Goal: Information Seeking & Learning: Learn about a topic

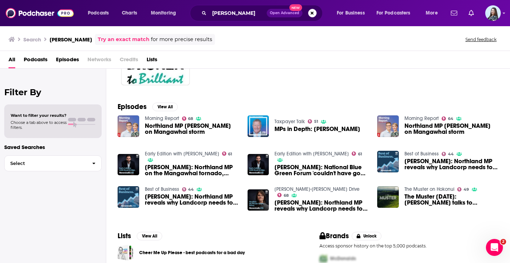
scroll to position [82, 0]
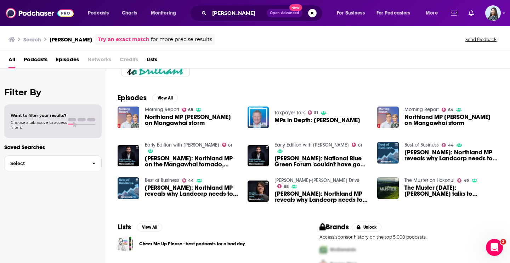
click at [237, 19] on div "[PERSON_NAME] Open Advanced New" at bounding box center [256, 13] width 133 height 16
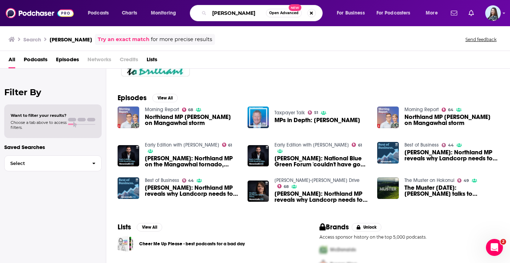
click at [237, 17] on input "[PERSON_NAME]" at bounding box center [237, 12] width 57 height 11
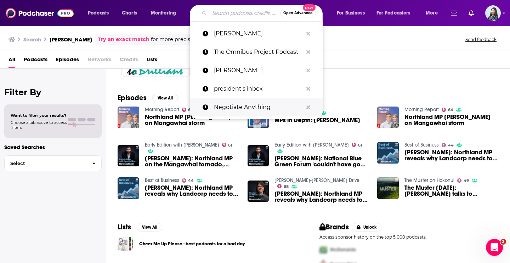
click at [234, 103] on p "Negotiate Anything" at bounding box center [258, 107] width 89 height 18
type input "Negotiate Anything"
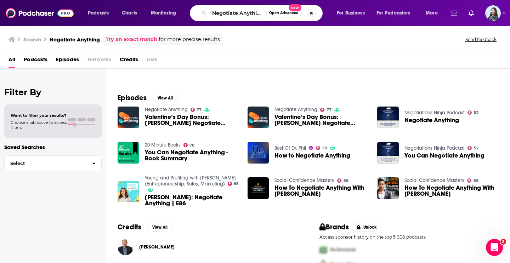
click at [178, 108] on link "Negotiate Anything" at bounding box center [166, 110] width 43 height 6
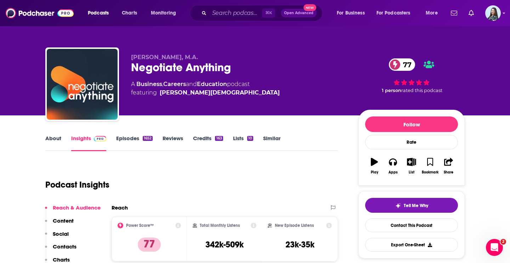
drag, startPoint x: 218, startPoint y: 93, endPoint x: 130, endPoint y: 70, distance: 91.0
click at [131, 70] on div "[PERSON_NAME], M.A. Negotiate Anything 77 A Business , Careers and Education po…" at bounding box center [239, 82] width 216 height 57
click at [231, 103] on div "[PERSON_NAME], M.A. Negotiate Anything 77 A Business , Careers and Education po…" at bounding box center [239, 82] width 216 height 57
drag, startPoint x: 216, startPoint y: 94, endPoint x: 155, endPoint y: 81, distance: 61.8
click at [155, 81] on div "A Business , Careers and Education podcast featuring [PERSON_NAME][DEMOGRAPHIC_…" at bounding box center [205, 88] width 149 height 17
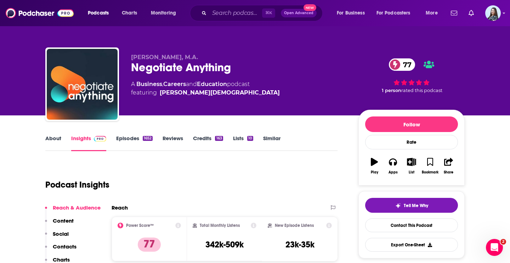
click at [133, 81] on div "A Business , Careers and Education podcast featuring [PERSON_NAME][DEMOGRAPHIC_…" at bounding box center [205, 88] width 149 height 17
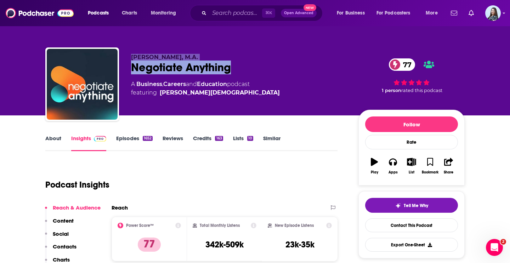
drag, startPoint x: 247, startPoint y: 72, endPoint x: 130, endPoint y: 57, distance: 118.4
click at [130, 57] on div "[PERSON_NAME], M.A. Negotiate Anything 77 A Business , Careers and Education po…" at bounding box center [254, 85] width 419 height 76
copy div "[PERSON_NAME], M.A. Negotiate Anything"
click at [61, 139] on link "About" at bounding box center [53, 143] width 16 height 16
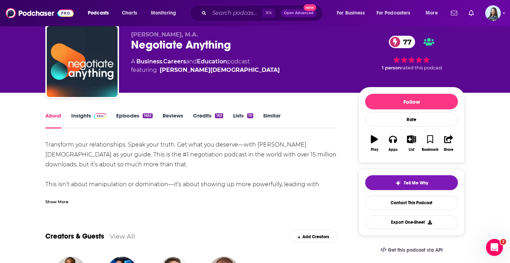
scroll to position [41, 0]
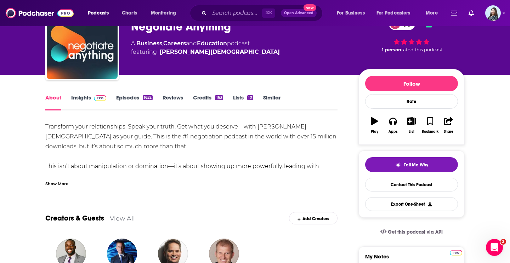
click at [63, 186] on div "Show More" at bounding box center [56, 183] width 23 height 7
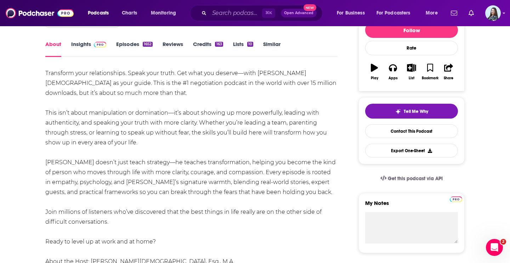
scroll to position [91, 0]
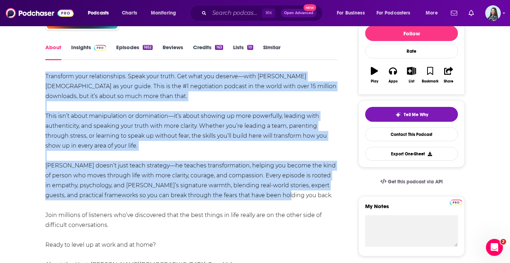
drag, startPoint x: 282, startPoint y: 193, endPoint x: 42, endPoint y: 77, distance: 266.8
copy div "Transform your relationships. Speak your truth. Get what you deserve—with [PERS…"
click at [82, 45] on link "Insights" at bounding box center [88, 52] width 35 height 16
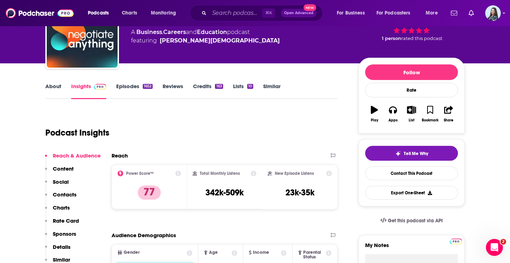
scroll to position [65, 0]
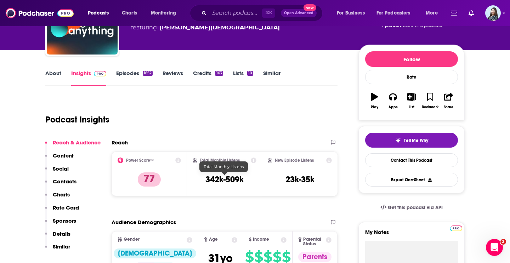
click at [230, 179] on h3 "342k-509k" at bounding box center [224, 179] width 38 height 11
copy div "342k-509k"
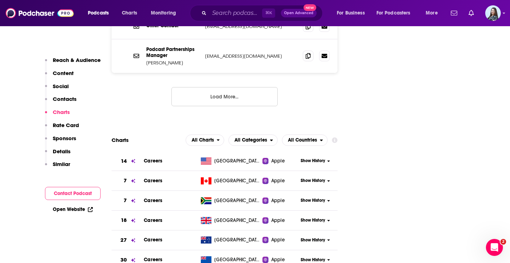
scroll to position [862, 0]
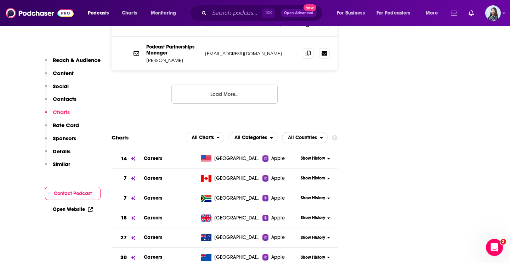
click at [309, 132] on span "All Countries" at bounding box center [301, 138] width 38 height 12
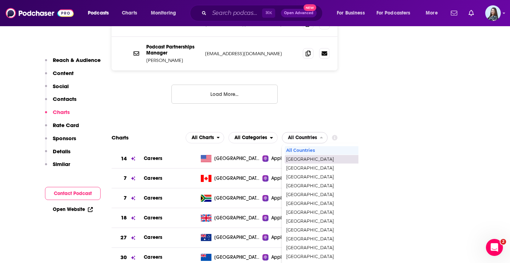
click at [304, 157] on span "[GEOGRAPHIC_DATA]" at bounding box center [335, 159] width 98 height 4
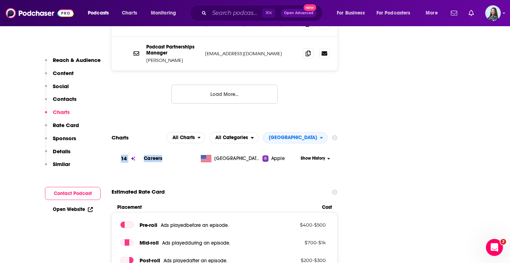
drag, startPoint x: 169, startPoint y: 116, endPoint x: 120, endPoint y: 116, distance: 49.5
click at [120, 149] on tr "14 Careers [GEOGRAPHIC_DATA] Apple Show History" at bounding box center [224, 158] width 226 height 19
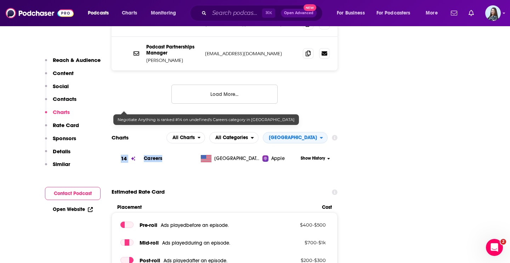
copy tr "14 Careers"
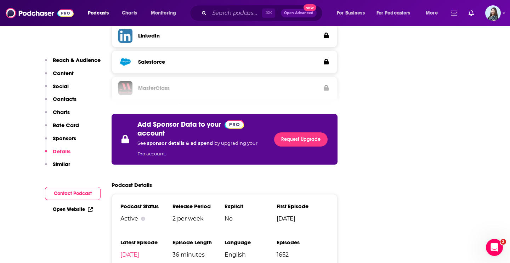
scroll to position [1238, 0]
